Goal: Task Accomplishment & Management: Manage account settings

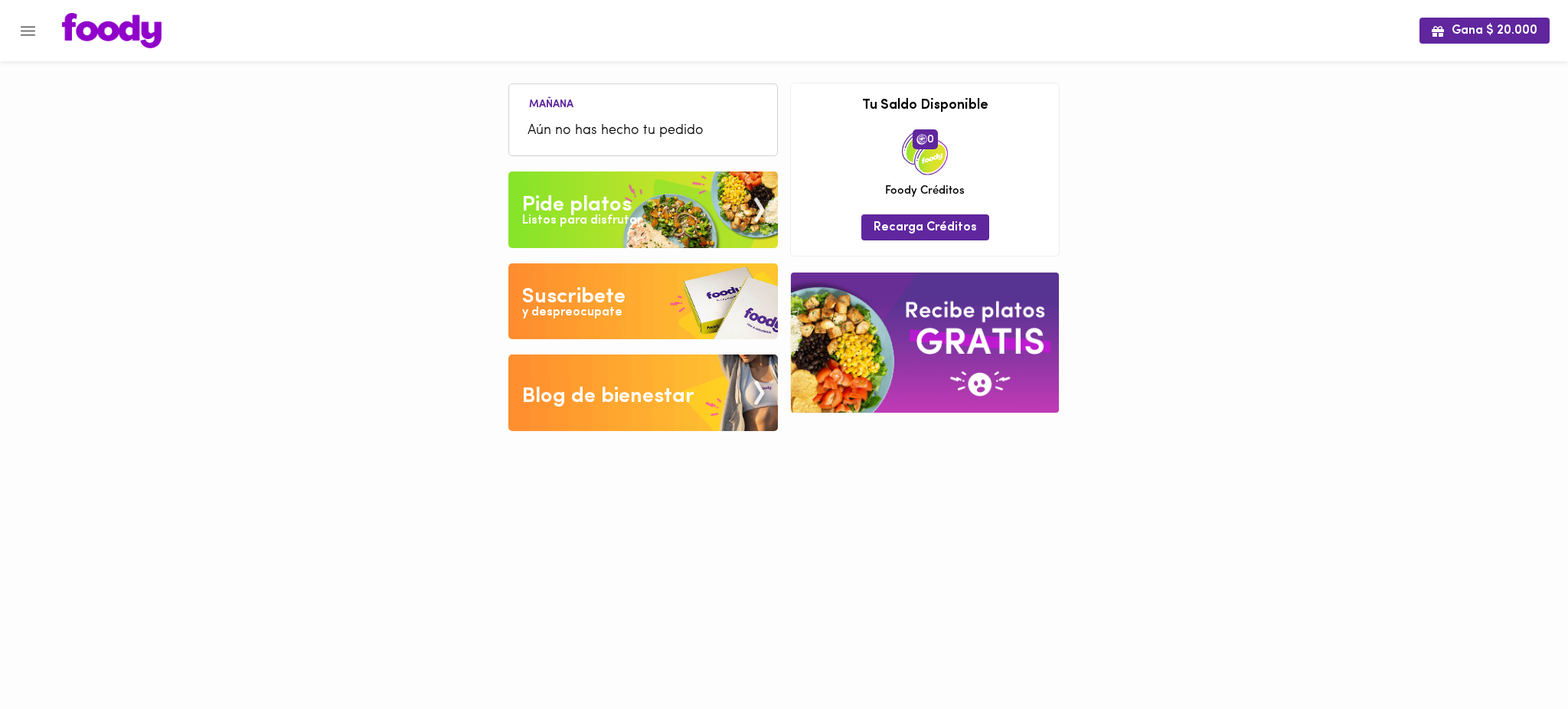
click at [27, 30] on icon "Menu" at bounding box center [28, 31] width 15 height 10
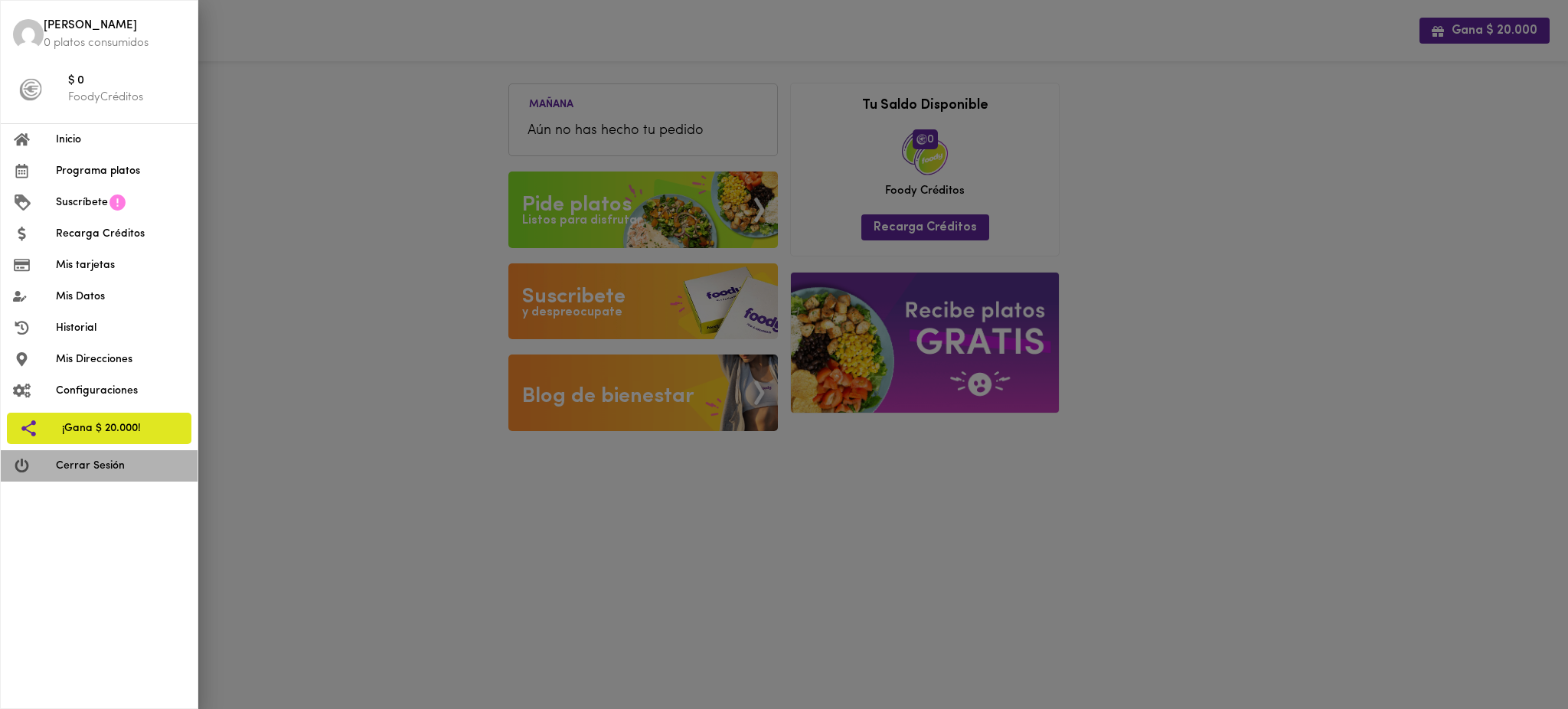
click at [103, 465] on span "Cerrar Sesión" at bounding box center [121, 466] width 130 height 16
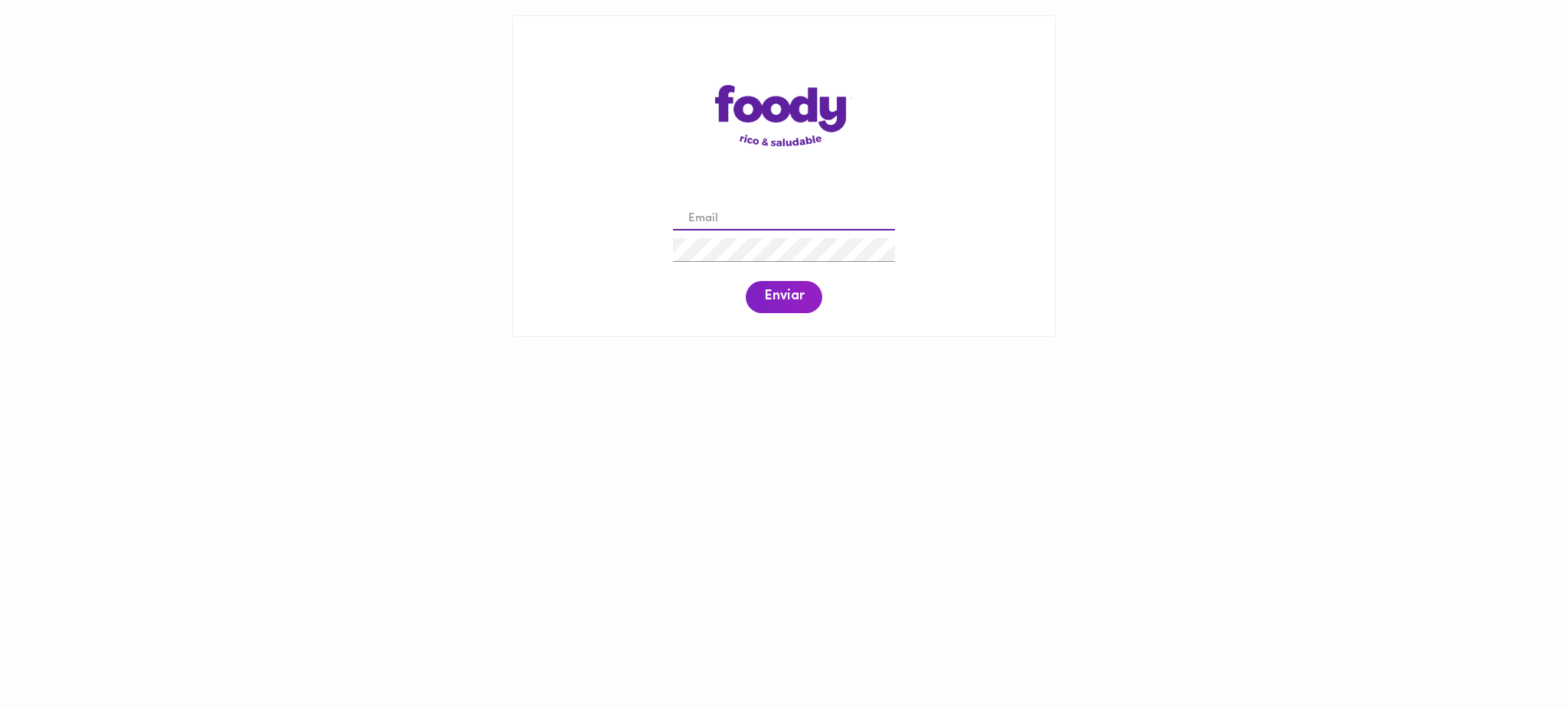
click at [739, 217] on input "email" at bounding box center [784, 220] width 222 height 24
paste input "analista.comercial@todoscomemos.com"
type input "analista.comercial@todoscomemos.com"
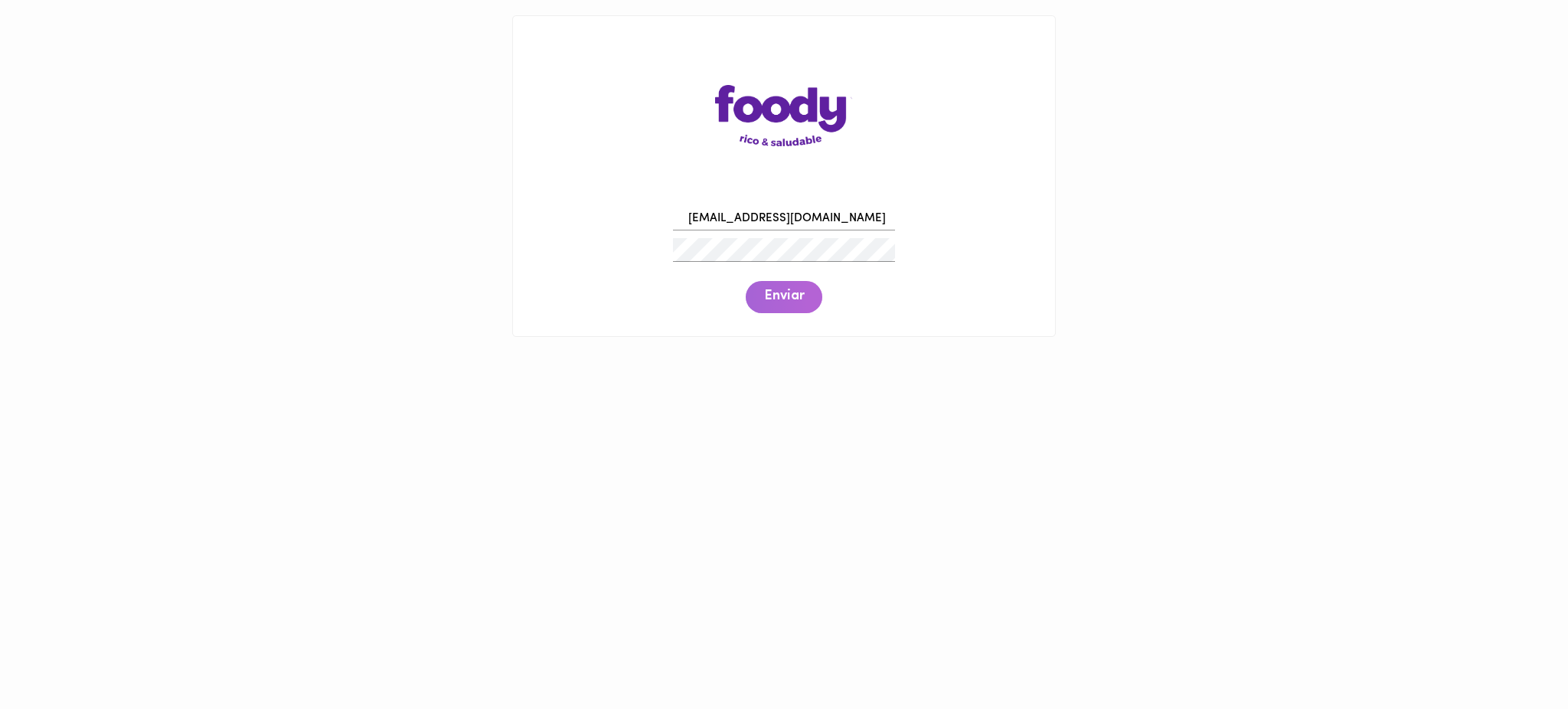
click at [782, 301] on span "Enviar" at bounding box center [784, 297] width 40 height 17
click at [786, 304] on span "Enviar" at bounding box center [784, 297] width 40 height 17
